Goal: Book appointment/travel/reservation

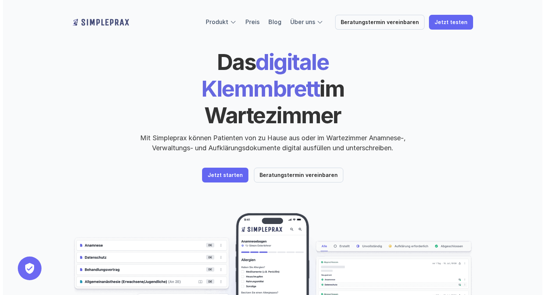
scroll to position [15, 0]
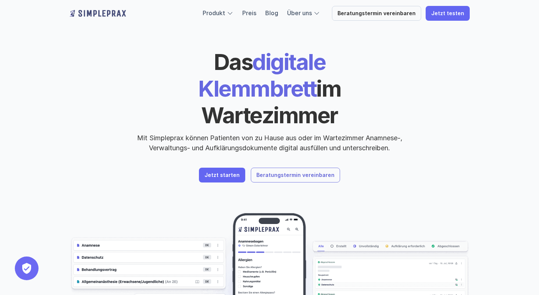
click at [300, 172] on p "Beratungstermin vereinbaren" at bounding box center [295, 175] width 78 height 6
